Goal: Navigation & Orientation: Find specific page/section

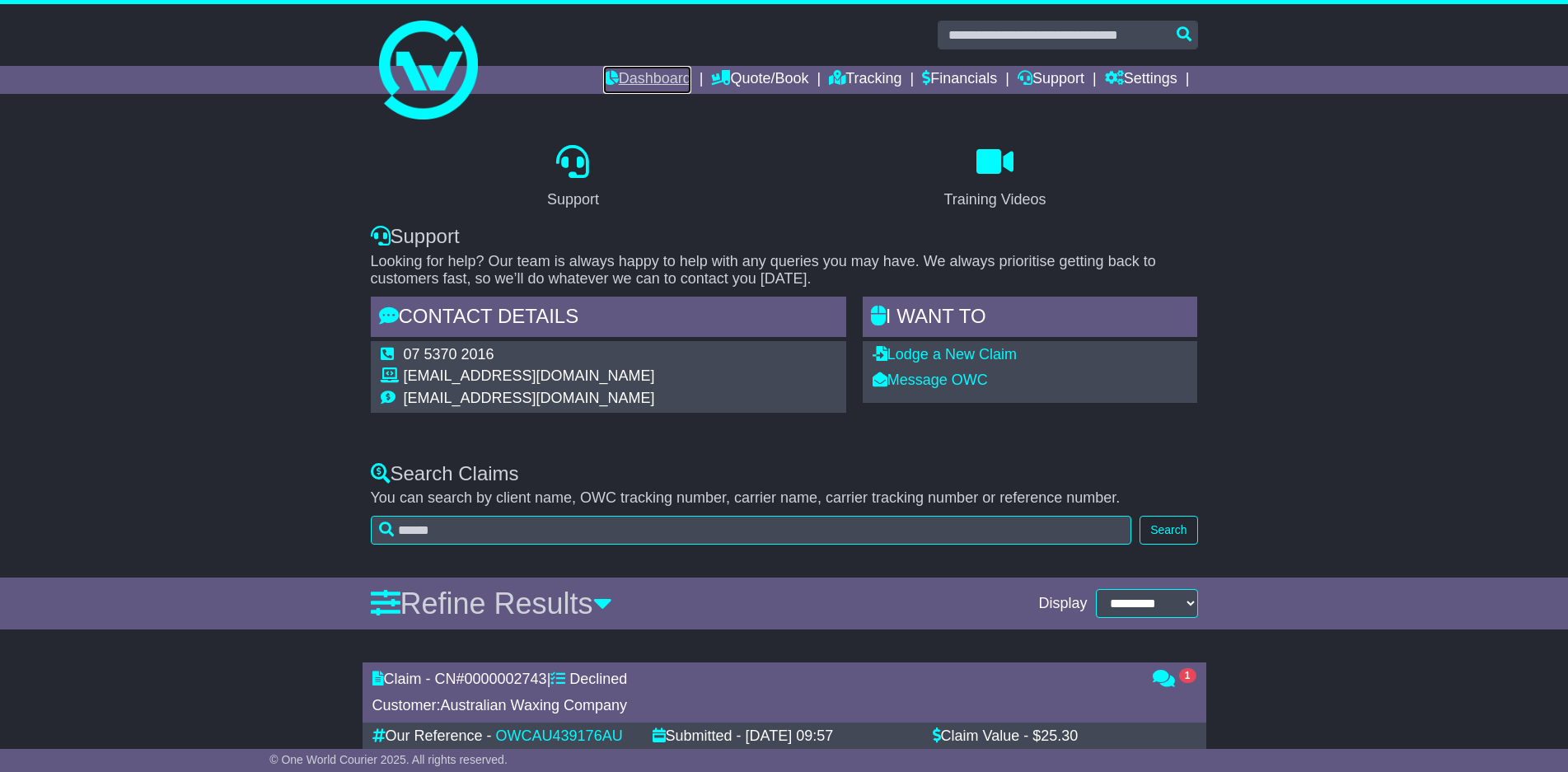
click at [622, 80] on link "Dashboard" at bounding box center [647, 80] width 88 height 28
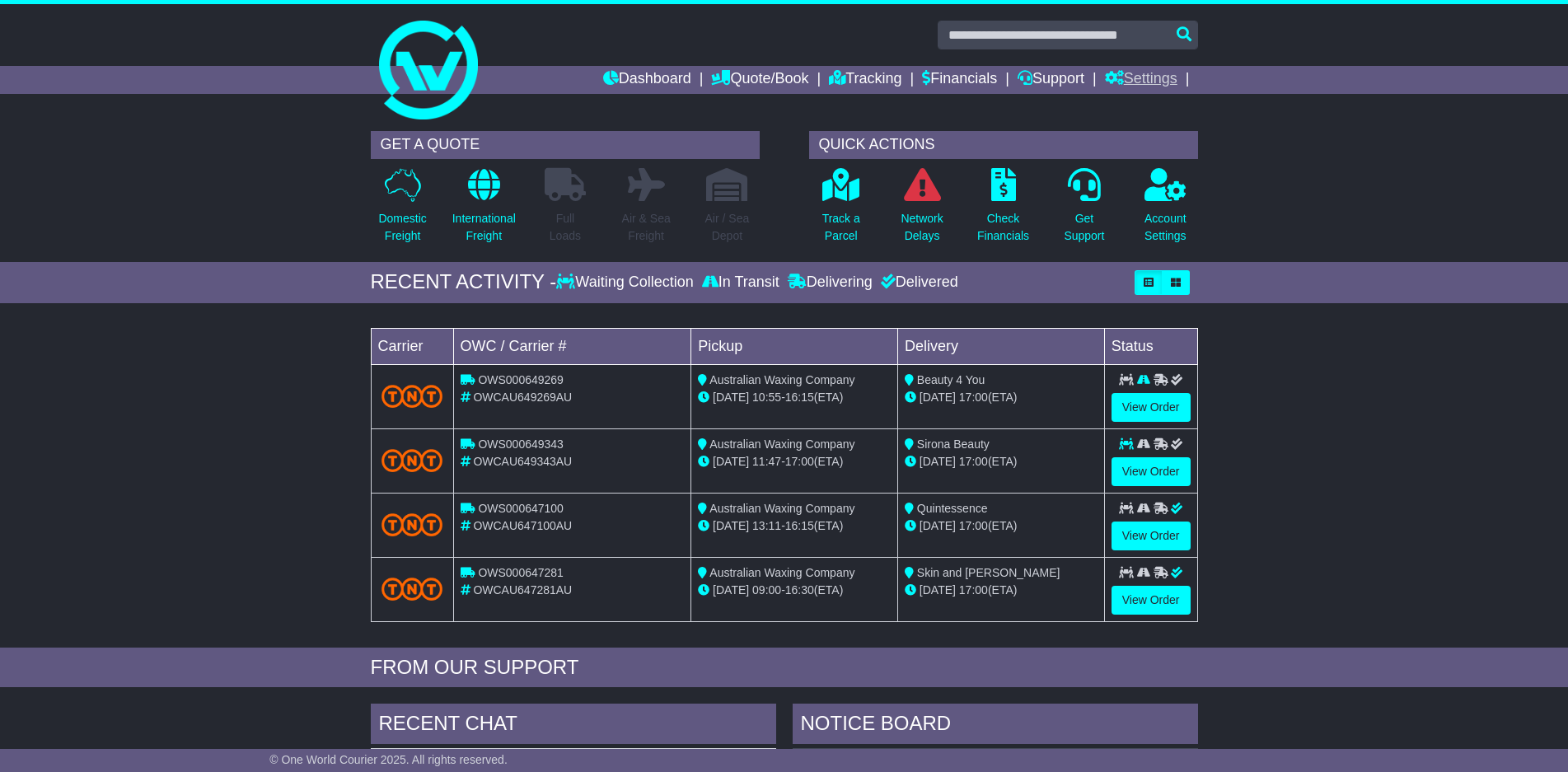
click at [1130, 76] on link "Settings" at bounding box center [1141, 80] width 72 height 28
click at [1334, 279] on div "RECENT ACTIVITY - Waiting Collection In Transit Delivering Delivered" at bounding box center [784, 282] width 1568 height 41
click at [442, 84] on div "Dashboard Quote/Book Domestic International Saved Quotes Drafts Domestic Quote …" at bounding box center [784, 80] width 844 height 28
